Goal: Task Accomplishment & Management: Use online tool/utility

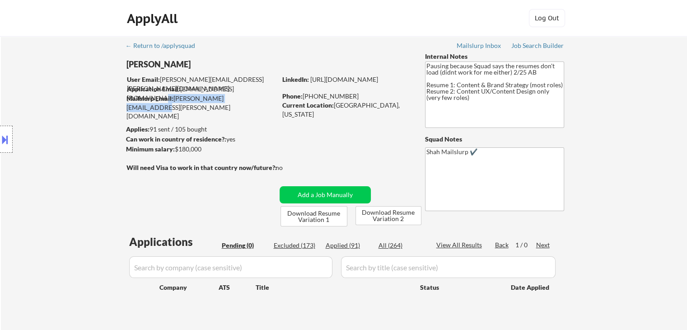
drag, startPoint x: 253, startPoint y: 102, endPoint x: 147, endPoint y: 103, distance: 106.1
click at [167, 98] on div "Mailslurp Email: [PERSON_NAME][EMAIL_ADDRESS][PERSON_NAME][DOMAIN_NAME]" at bounding box center [201, 107] width 150 height 27
click at [38, 109] on div "Location Inclusions: [GEOGRAPHIC_DATA], [GEOGRAPHIC_DATA] [GEOGRAPHIC_DATA], [G…" at bounding box center [81, 139] width 162 height 167
click at [2, 140] on button at bounding box center [5, 139] width 10 height 15
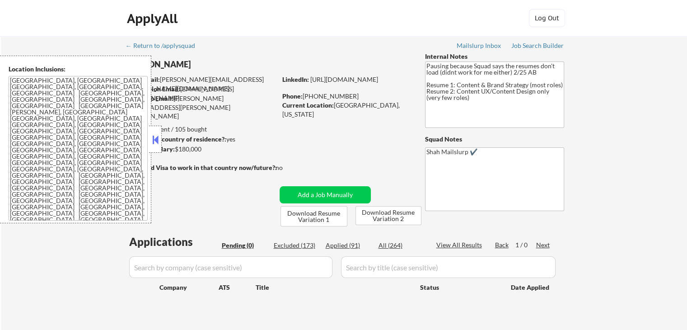
click at [156, 141] on button at bounding box center [155, 140] width 10 height 14
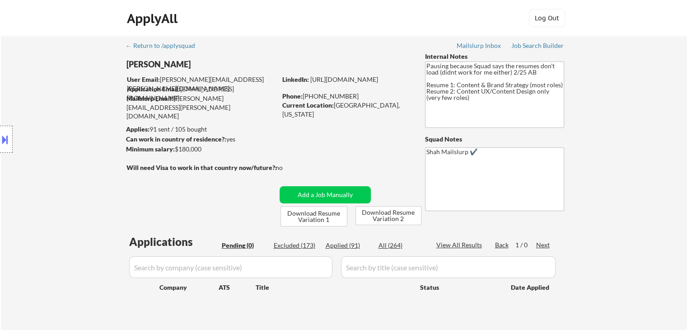
click at [40, 116] on div "Location Inclusions: [GEOGRAPHIC_DATA], [GEOGRAPHIC_DATA] [GEOGRAPHIC_DATA], [G…" at bounding box center [81, 139] width 162 height 167
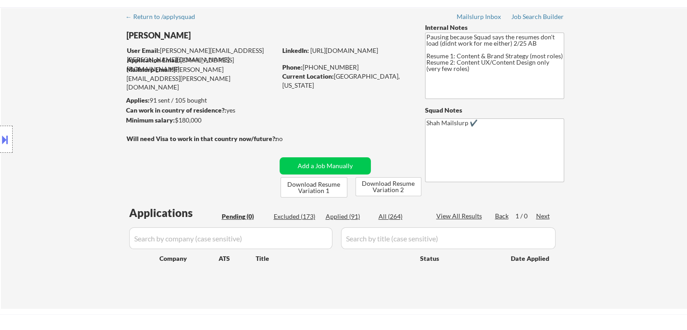
scroll to position [45, 0]
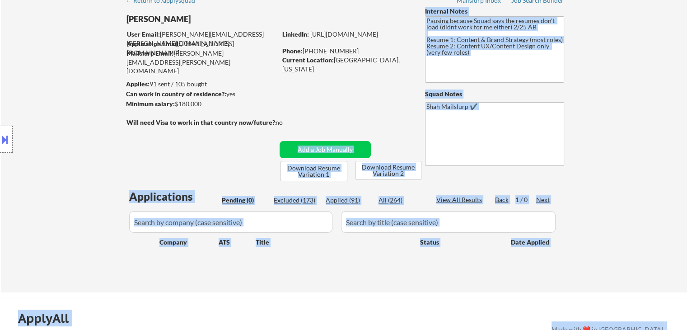
drag, startPoint x: 245, startPoint y: 119, endPoint x: 144, endPoint y: 111, distance: 101.9
click at [144, 111] on body "← Return to /applysquad Mailslurp Inbox Job Search Builder [PERSON_NAME] User E…" at bounding box center [343, 120] width 687 height 330
click at [142, 132] on div "Location Inclusions: [GEOGRAPHIC_DATA], [GEOGRAPHIC_DATA] [GEOGRAPHIC_DATA], [G…" at bounding box center [81, 139] width 162 height 167
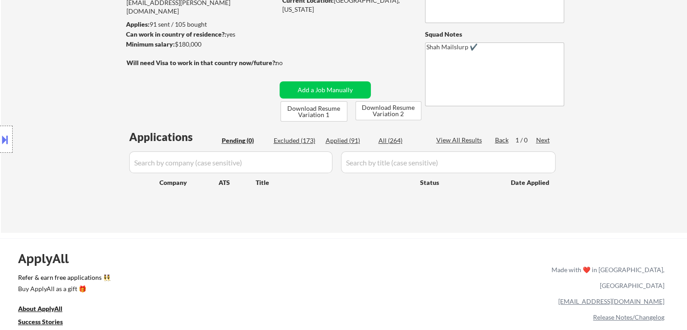
scroll to position [90, 0]
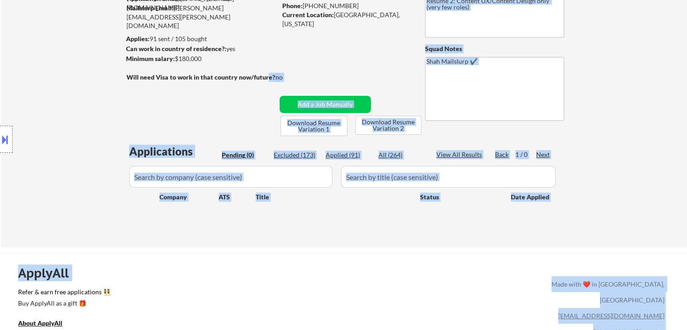
drag, startPoint x: 119, startPoint y: 77, endPoint x: 265, endPoint y: 76, distance: 146.3
click at [265, 76] on body "← Return to /applysquad Mailslurp Inbox Job Search Builder [PERSON_NAME] User E…" at bounding box center [343, 75] width 687 height 330
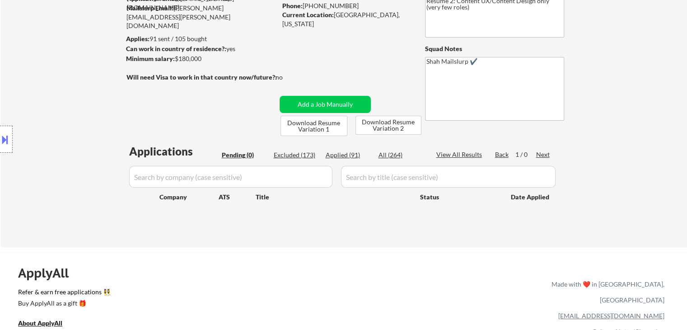
drag, startPoint x: 235, startPoint y: 105, endPoint x: 244, endPoint y: 93, distance: 15.2
click at [232, 103] on div "← Return to /applysquad Mailslurp Inbox Job Search Builder [PERSON_NAME] User E…" at bounding box center [344, 93] width 451 height 294
click at [284, 77] on div "no" at bounding box center [288, 77] width 26 height 9
drag, startPoint x: 284, startPoint y: 77, endPoint x: 271, endPoint y: 77, distance: 13.1
click at [271, 77] on div "Will need Visa to work in that country now/future?: no" at bounding box center [213, 77] width 175 height 9
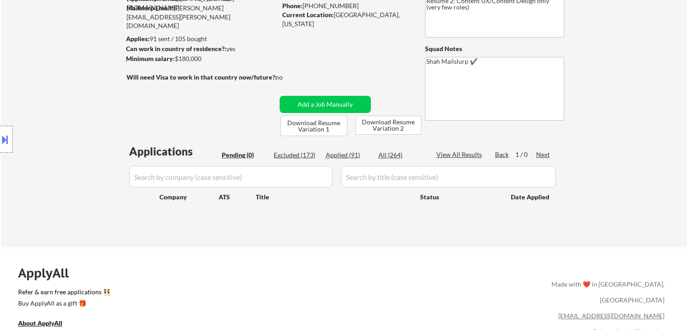
click at [219, 109] on div "← Return to /applysquad Mailslurp Inbox Job Search Builder [PERSON_NAME] User E…" at bounding box center [344, 93] width 451 height 294
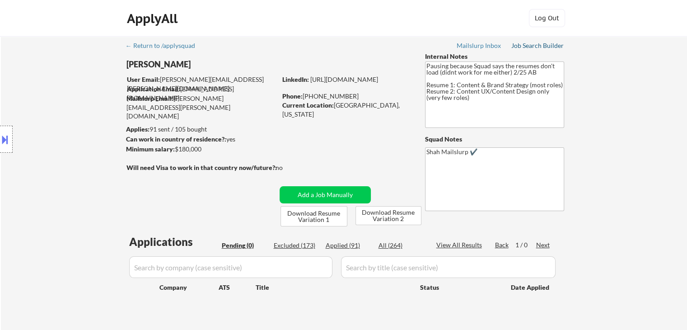
click at [530, 47] on div "Job Search Builder" at bounding box center [537, 45] width 53 height 6
click at [654, 89] on div "← Return to /applysquad Mailslurp Inbox Job Search Builder [PERSON_NAME] User E…" at bounding box center [344, 186] width 686 height 301
click at [655, 145] on div "← Return to /applysquad Mailslurp Inbox Job Search Builder [PERSON_NAME] User E…" at bounding box center [344, 186] width 686 height 301
drag, startPoint x: 655, startPoint y: 145, endPoint x: 653, endPoint y: 135, distance: 10.5
click at [655, 144] on div "← Return to /applysquad Mailslurp Inbox Job Search Builder [PERSON_NAME] User E…" at bounding box center [344, 186] width 686 height 301
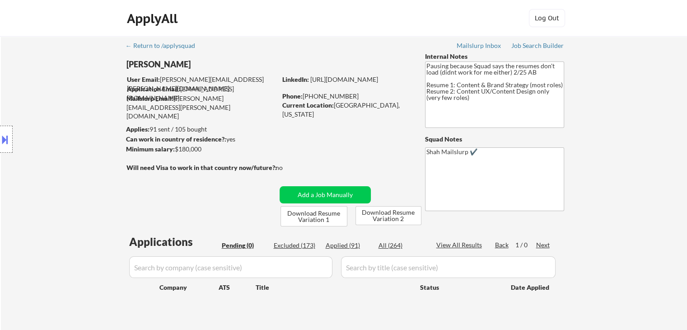
click at [652, 135] on div "← Return to /applysquad Mailslurp Inbox Job Search Builder [PERSON_NAME] User E…" at bounding box center [344, 186] width 686 height 301
click at [650, 135] on div "← Return to /applysquad Mailslurp Inbox Job Search Builder [PERSON_NAME] User E…" at bounding box center [344, 186] width 686 height 301
click at [653, 139] on div "← Return to /applysquad Mailslurp Inbox Job Search Builder [PERSON_NAME] User E…" at bounding box center [344, 186] width 686 height 301
click at [652, 143] on div "← Return to /applysquad Mailslurp Inbox Job Search Builder [PERSON_NAME] User E…" at bounding box center [344, 186] width 686 height 301
click at [648, 143] on div "← Return to /applysquad Mailslurp Inbox Job Search Builder [PERSON_NAME] User E…" at bounding box center [344, 186] width 686 height 301
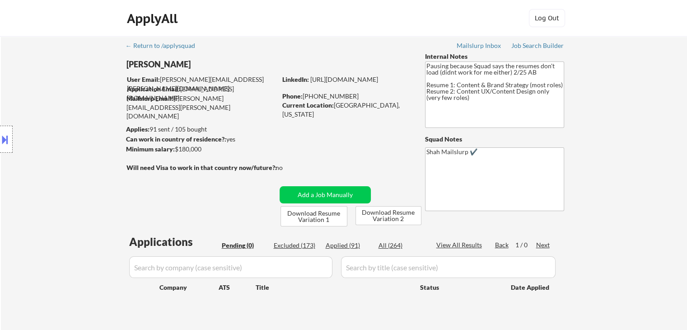
click at [632, 123] on div "← Return to /applysquad Mailslurp Inbox Job Search Builder [PERSON_NAME] User E…" at bounding box center [344, 186] width 686 height 301
click at [83, 171] on div "Location Inclusions: [GEOGRAPHIC_DATA], [GEOGRAPHIC_DATA] [GEOGRAPHIC_DATA], [G…" at bounding box center [81, 139] width 162 height 167
click at [79, 162] on div "Location Inclusions: [GEOGRAPHIC_DATA], [GEOGRAPHIC_DATA] [GEOGRAPHIC_DATA], [G…" at bounding box center [81, 139] width 162 height 167
click at [9, 140] on button at bounding box center [5, 139] width 10 height 15
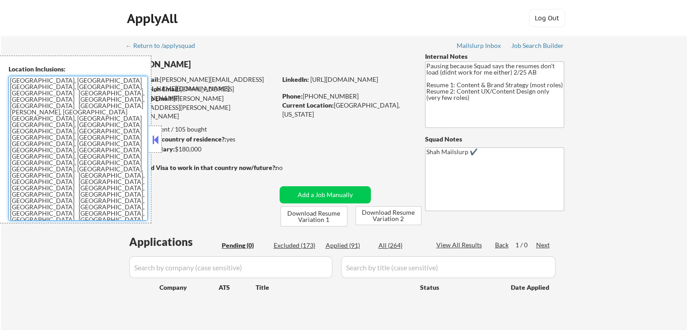
drag, startPoint x: 104, startPoint y: 135, endPoint x: 0, endPoint y: 71, distance: 122.0
click at [0, 71] on div "Location Inclusions: [GEOGRAPHIC_DATA], [GEOGRAPHIC_DATA] [GEOGRAPHIC_DATA], [G…" at bounding box center [75, 139] width 151 height 167
click at [75, 135] on textarea "[GEOGRAPHIC_DATA], [GEOGRAPHIC_DATA] [GEOGRAPHIC_DATA], [GEOGRAPHIC_DATA], [GEO…" at bounding box center [78, 148] width 139 height 144
click at [157, 144] on button at bounding box center [155, 140] width 10 height 14
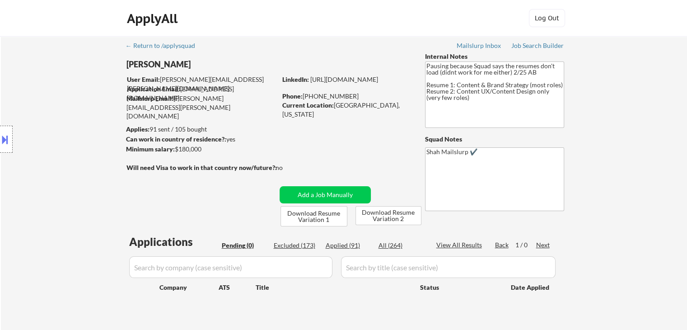
click at [69, 131] on div "Location Inclusions: [GEOGRAPHIC_DATA], [GEOGRAPHIC_DATA] [GEOGRAPHIC_DATA], [G…" at bounding box center [81, 139] width 162 height 167
click at [661, 87] on div "← Return to /applysquad Mailslurp Inbox Job Search Builder [PERSON_NAME] User E…" at bounding box center [344, 186] width 686 height 301
click at [667, 99] on div "← Return to /applysquad Mailslurp Inbox Job Search Builder [PERSON_NAME] User E…" at bounding box center [344, 186] width 686 height 301
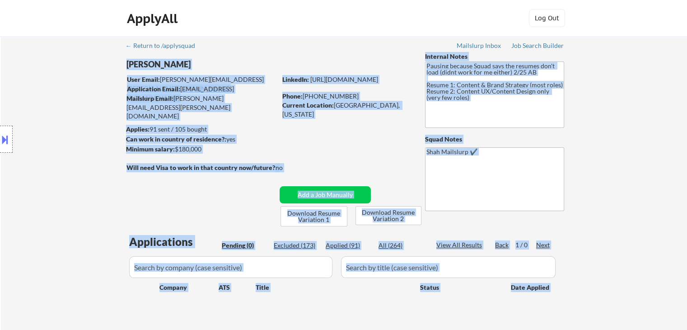
drag, startPoint x: 596, startPoint y: 49, endPoint x: 447, endPoint y: 41, distance: 148.8
click at [447, 41] on div "← Return to /applysquad Mailslurp Inbox Job Search Builder [PERSON_NAME] User E…" at bounding box center [344, 186] width 686 height 301
click at [659, 105] on div "← Return to /applysquad Mailslurp Inbox Job Search Builder [PERSON_NAME] User E…" at bounding box center [344, 186] width 686 height 301
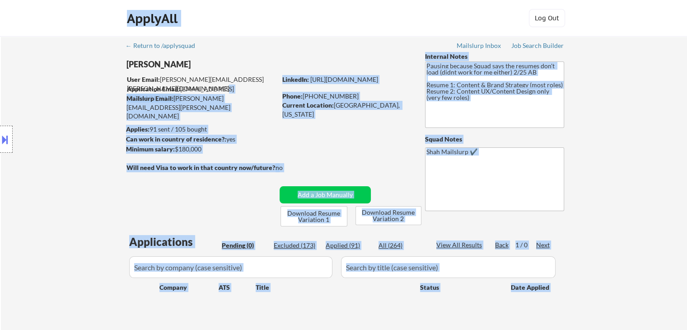
drag, startPoint x: 118, startPoint y: 74, endPoint x: 225, endPoint y: 87, distance: 107.7
click at [225, 87] on body "← Return to /applysquad Mailslurp Inbox Job Search Builder [PERSON_NAME] User E…" at bounding box center [343, 165] width 687 height 330
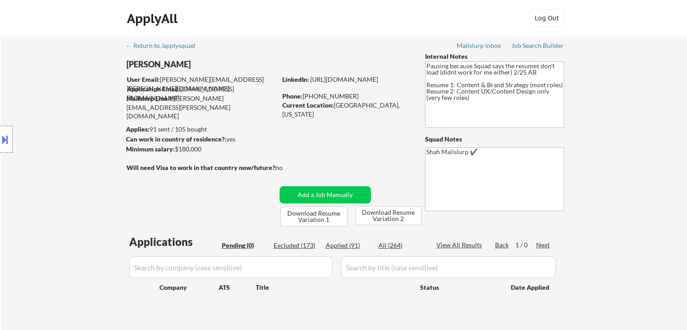
drag, startPoint x: 269, startPoint y: 124, endPoint x: 262, endPoint y: 118, distance: 9.0
click at [267, 123] on div "← Return to /applysquad Mailslurp Inbox Job Search Builder [PERSON_NAME] User E…" at bounding box center [344, 183] width 451 height 294
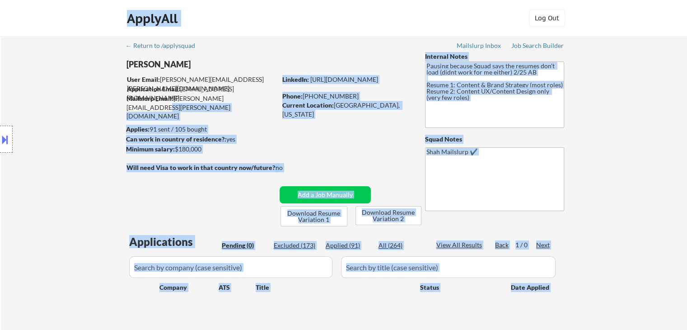
drag, startPoint x: 252, startPoint y: 100, endPoint x: 96, endPoint y: 76, distance: 158.0
click at [96, 76] on body "← Return to /applysquad Mailslurp Inbox Job Search Builder [PERSON_NAME] User E…" at bounding box center [343, 165] width 687 height 330
click at [112, 90] on div "Location Inclusions: [GEOGRAPHIC_DATA], [GEOGRAPHIC_DATA] [GEOGRAPHIC_DATA], [G…" at bounding box center [81, 139] width 162 height 167
drag, startPoint x: 247, startPoint y: 98, endPoint x: 154, endPoint y: 84, distance: 94.6
click at [154, 84] on body "← Return to /applysquad Mailslurp Inbox Job Search Builder [PERSON_NAME] User E…" at bounding box center [343, 165] width 687 height 330
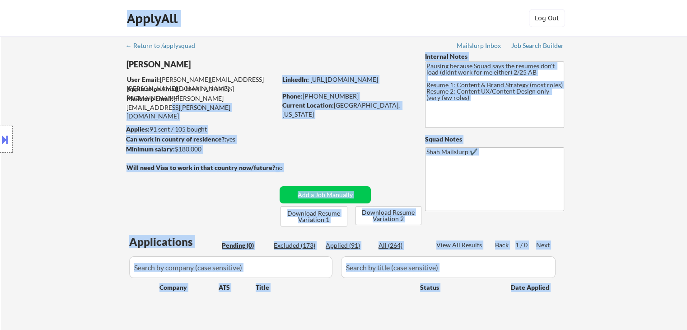
click at [637, 87] on div "← Return to /applysquad Mailslurp Inbox Job Search Builder [PERSON_NAME] User E…" at bounding box center [344, 186] width 686 height 301
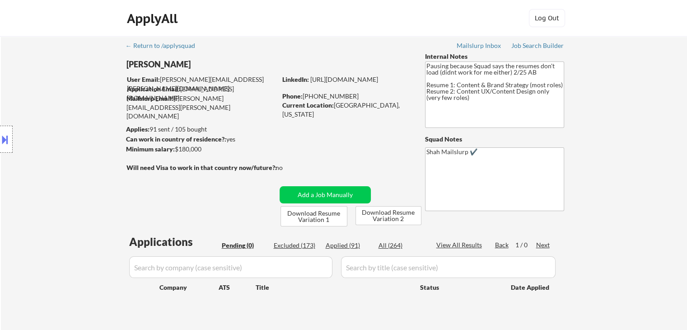
click at [637, 88] on div "← Return to /applysquad Mailslurp Inbox Job Search Builder [PERSON_NAME] User E…" at bounding box center [344, 186] width 686 height 301
click at [636, 94] on div "← Return to /applysquad Mailslurp Inbox Job Search Builder [PERSON_NAME] User E…" at bounding box center [344, 186] width 686 height 301
click at [661, 109] on div "← Return to /applysquad Mailslurp Inbox Job Search Builder [PERSON_NAME] User E…" at bounding box center [344, 186] width 686 height 301
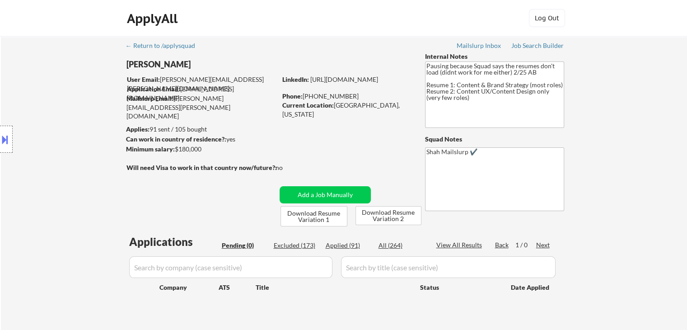
click at [669, 80] on div "← Return to /applysquad Mailslurp Inbox Job Search Builder [PERSON_NAME] User E…" at bounding box center [344, 186] width 686 height 301
click at [643, 112] on div "← Return to /applysquad Mailslurp Inbox Job Search Builder [PERSON_NAME] User E…" at bounding box center [344, 186] width 686 height 301
click at [52, 144] on div "Location Inclusions: [GEOGRAPHIC_DATA], [GEOGRAPHIC_DATA] [GEOGRAPHIC_DATA], [G…" at bounding box center [81, 139] width 162 height 167
click at [586, 177] on div "← Return to /applysquad Mailslurp Inbox Job Search Builder [PERSON_NAME] User E…" at bounding box center [344, 186] width 686 height 301
click at [611, 168] on div "← Return to /applysquad Mailslurp Inbox Job Search Builder [PERSON_NAME] User E…" at bounding box center [344, 186] width 686 height 301
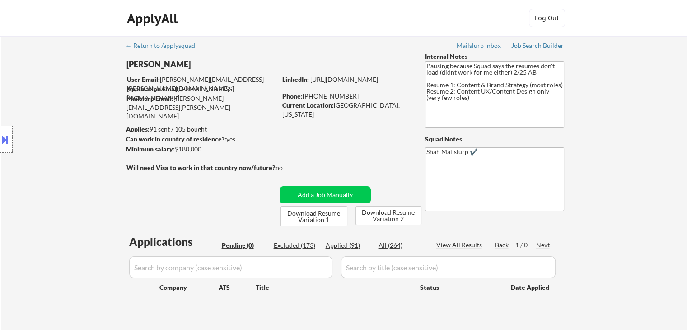
click at [611, 168] on div "← Return to /applysquad Mailslurp Inbox Job Search Builder [PERSON_NAME] User E…" at bounding box center [344, 186] width 686 height 301
click at [43, 181] on div "Location Inclusions: [GEOGRAPHIC_DATA], [GEOGRAPHIC_DATA] [GEOGRAPHIC_DATA], [G…" at bounding box center [81, 139] width 162 height 167
drag, startPoint x: 472, startPoint y: 102, endPoint x: 422, endPoint y: 80, distance: 54.6
click at [422, 80] on div "← Return to /applysquad Mailslurp Inbox Job Search Builder [PERSON_NAME] User E…" at bounding box center [344, 183] width 451 height 294
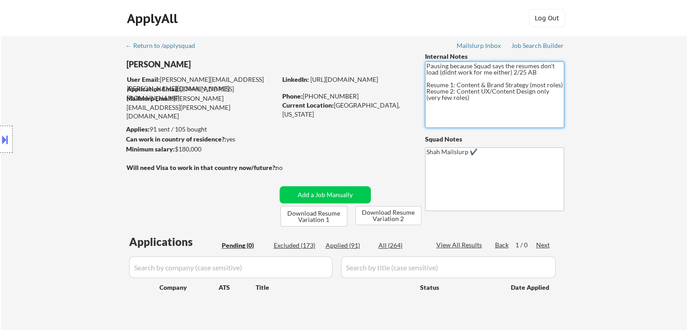
click at [489, 110] on textarea "Pausing because Squad says the resumes don't load (didnt work for me either) 2/…" at bounding box center [494, 94] width 139 height 66
drag, startPoint x: 475, startPoint y: 102, endPoint x: 419, endPoint y: 85, distance: 58.0
click at [419, 85] on div "← Return to /applysquad Mailslurp Inbox Job Search Builder [PERSON_NAME] User E…" at bounding box center [344, 183] width 451 height 294
click at [476, 105] on textarea "Pausing because Squad says the resumes don't load (didnt work for me either) 2/…" at bounding box center [494, 94] width 139 height 66
drag, startPoint x: 478, startPoint y: 99, endPoint x: 424, endPoint y: 80, distance: 56.8
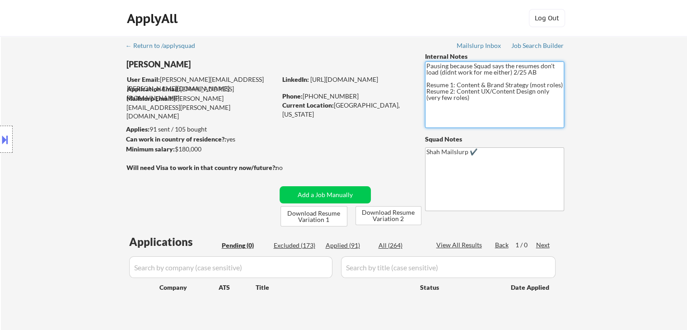
click at [424, 80] on div "← Return to /applysquad Mailslurp Inbox Job Search Builder [PERSON_NAME] User E…" at bounding box center [344, 183] width 451 height 294
click at [636, 110] on div "← Return to /applysquad Mailslurp Inbox Job Search Builder [PERSON_NAME] User E…" at bounding box center [344, 186] width 686 height 301
click at [635, 138] on div "← Return to /applysquad Mailslurp Inbox Job Search Builder [PERSON_NAME] User E…" at bounding box center [344, 186] width 686 height 301
click at [642, 139] on div "← Return to /applysquad Mailslurp Inbox Job Search Builder [PERSON_NAME] User E…" at bounding box center [344, 186] width 686 height 301
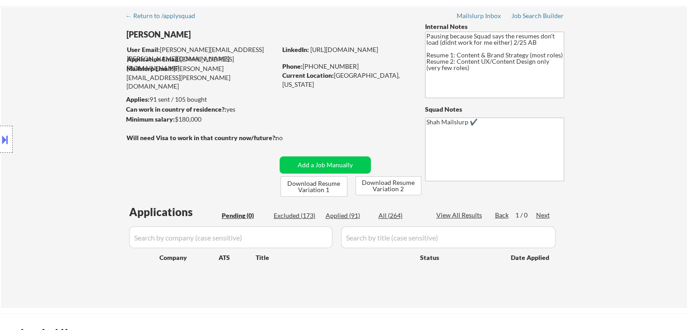
scroll to position [45, 0]
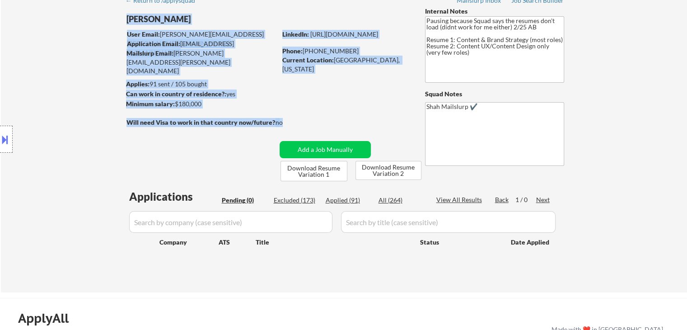
drag, startPoint x: 288, startPoint y: 124, endPoint x: 186, endPoint y: 117, distance: 102.7
click at [187, 116] on div "← Return to /applysquad Mailslurp Inbox Job Search Builder [PERSON_NAME] User E…" at bounding box center [344, 138] width 451 height 294
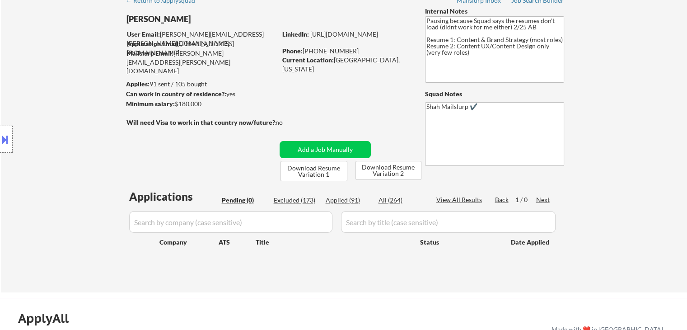
click at [180, 144] on div "← Return to /applysquad Mailslurp Inbox Job Search Builder [PERSON_NAME] User E…" at bounding box center [344, 138] width 451 height 294
drag, startPoint x: 289, startPoint y: 125, endPoint x: 237, endPoint y: 122, distance: 51.5
click at [237, 122] on div "Will need Visa to work in that country now/future?: no" at bounding box center [213, 122] width 175 height 9
click at [224, 146] on div "← Return to /applysquad Mailslurp Inbox Job Search Builder [PERSON_NAME] User E…" at bounding box center [344, 138] width 451 height 294
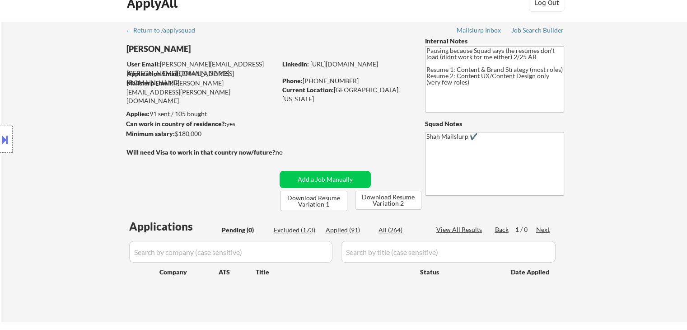
scroll to position [0, 0]
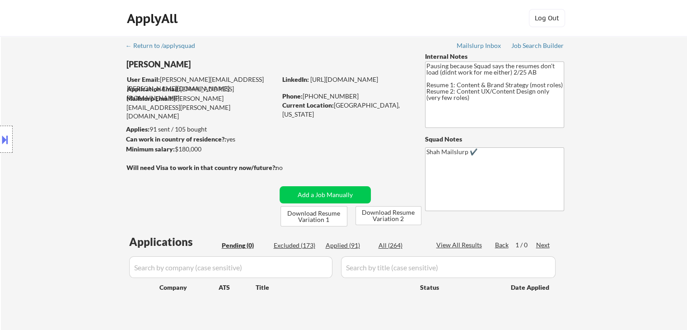
click at [98, 133] on div "Location Inclusions: [GEOGRAPHIC_DATA], [GEOGRAPHIC_DATA] [GEOGRAPHIC_DATA], [G…" at bounding box center [81, 139] width 162 height 167
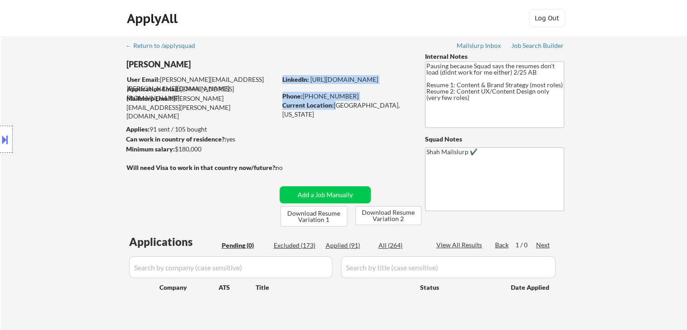
drag, startPoint x: 410, startPoint y: 105, endPoint x: 334, endPoint y: 105, distance: 76.3
click at [334, 105] on div "LinkedIn: [URL][DOMAIN_NAME] Phone: [PHONE_NUMBER] Current Location: [GEOGRAPHI…" at bounding box center [346, 92] width 129 height 35
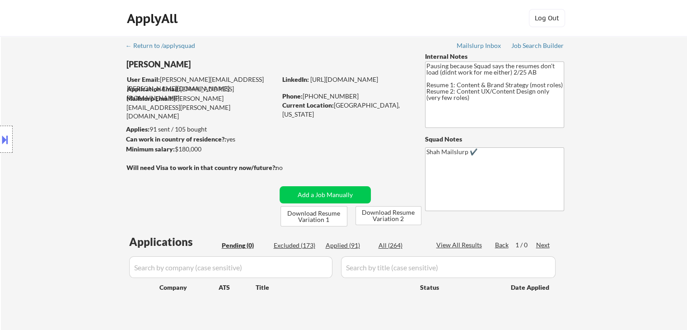
click at [348, 129] on div "← Return to /applysquad Mailslurp Inbox Job Search Builder [PERSON_NAME] User E…" at bounding box center [344, 183] width 451 height 294
drag, startPoint x: 409, startPoint y: 107, endPoint x: 373, endPoint y: 105, distance: 35.7
click at [373, 105] on div "Current Location: [GEOGRAPHIC_DATA], [US_STATE]" at bounding box center [346, 110] width 128 height 18
click at [363, 139] on div "← Return to /applysquad Mailslurp Inbox Job Search Builder [PERSON_NAME] User E…" at bounding box center [344, 183] width 451 height 294
click at [34, 167] on div "Location Inclusions: [GEOGRAPHIC_DATA], [GEOGRAPHIC_DATA] [GEOGRAPHIC_DATA], [G…" at bounding box center [81, 139] width 162 height 167
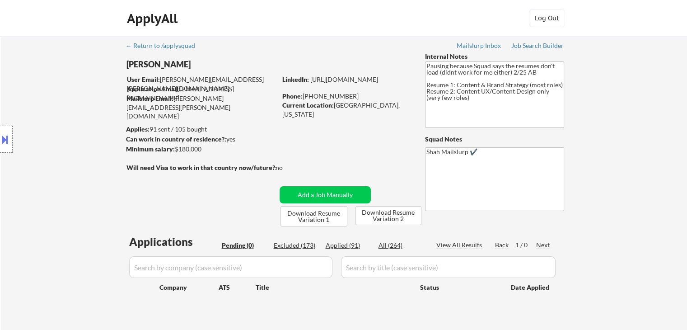
click at [35, 168] on div "Location Inclusions: [GEOGRAPHIC_DATA], [GEOGRAPHIC_DATA] [GEOGRAPHIC_DATA], [G…" at bounding box center [81, 139] width 162 height 167
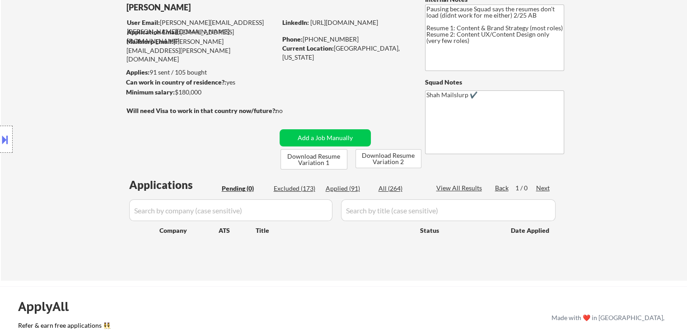
scroll to position [90, 0]
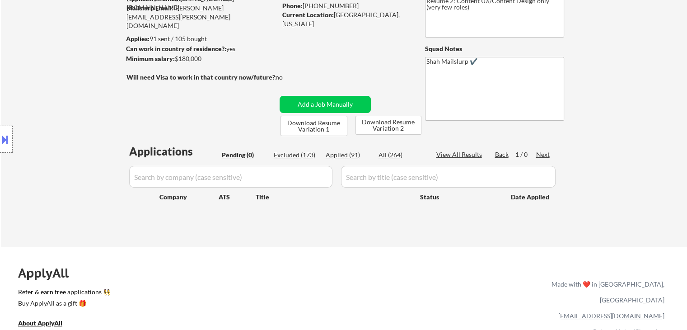
click at [54, 207] on div "Location Inclusions: [GEOGRAPHIC_DATA], [GEOGRAPHIC_DATA] [GEOGRAPHIC_DATA], [G…" at bounding box center [81, 139] width 162 height 167
click at [52, 89] on div "Location Inclusions: [GEOGRAPHIC_DATA], [GEOGRAPHIC_DATA] [GEOGRAPHIC_DATA], [G…" at bounding box center [81, 139] width 162 height 167
